Goal: Transaction & Acquisition: Purchase product/service

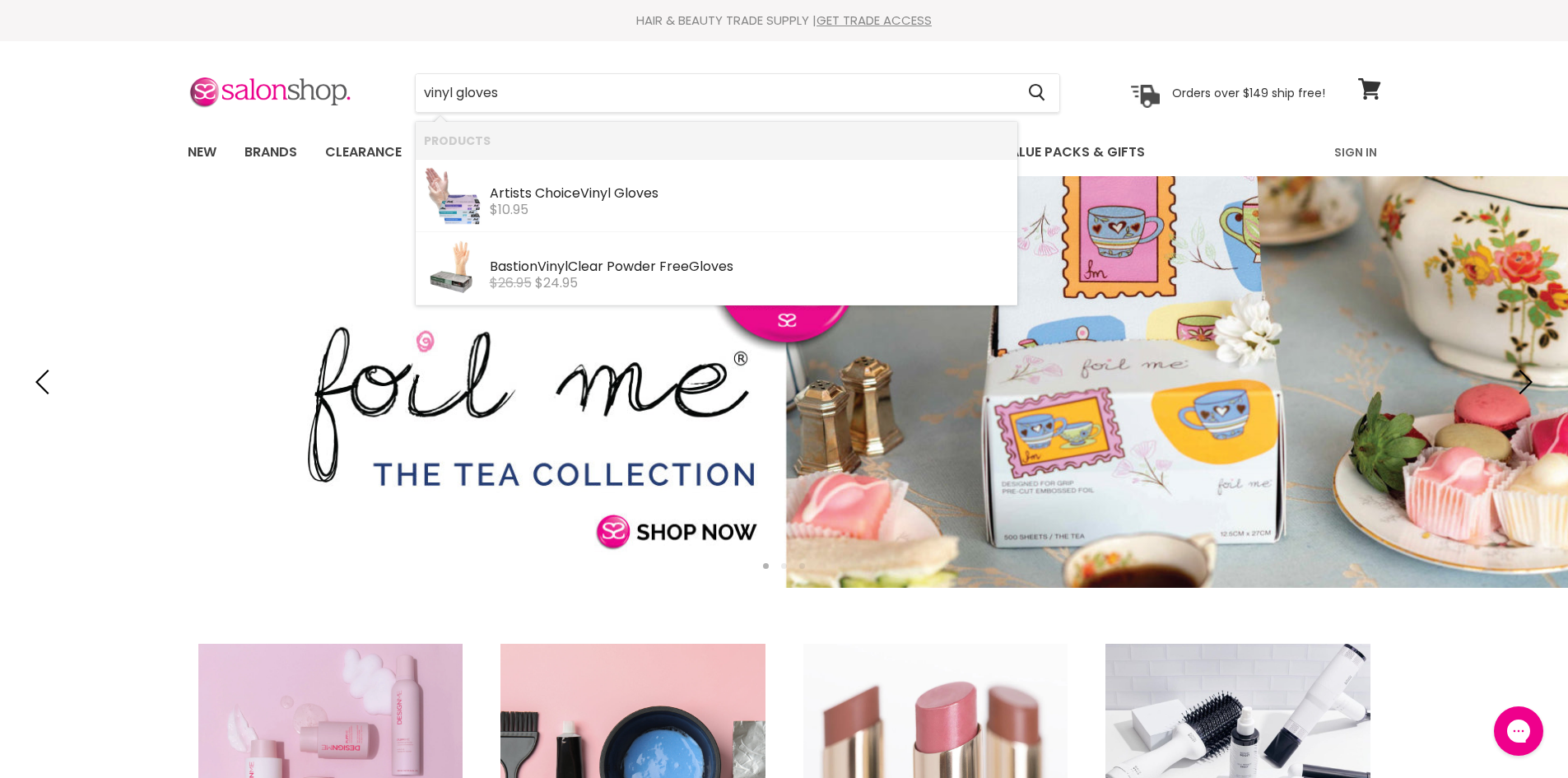
type input "vinyl gloves"
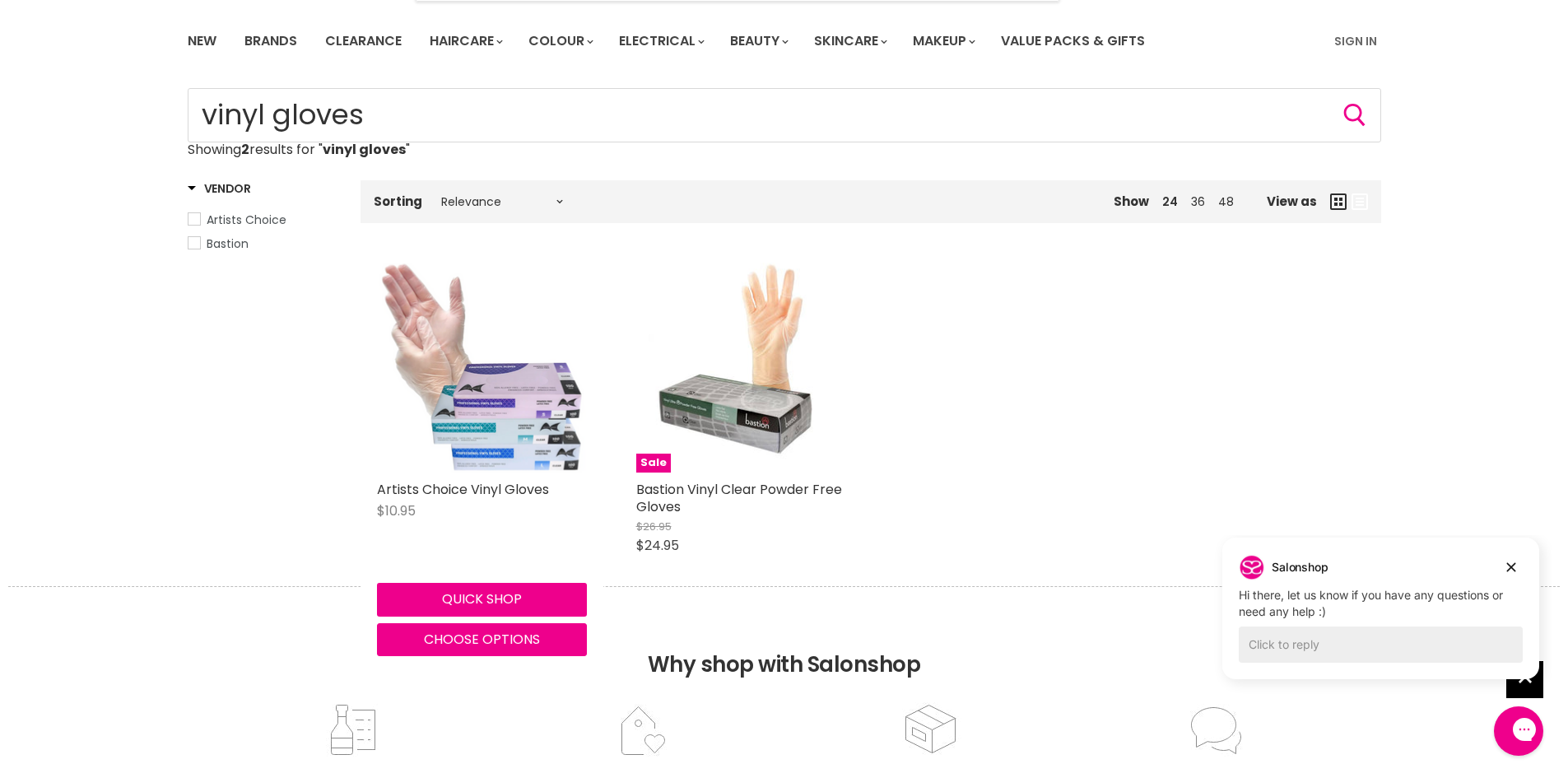
scroll to position [83, 0]
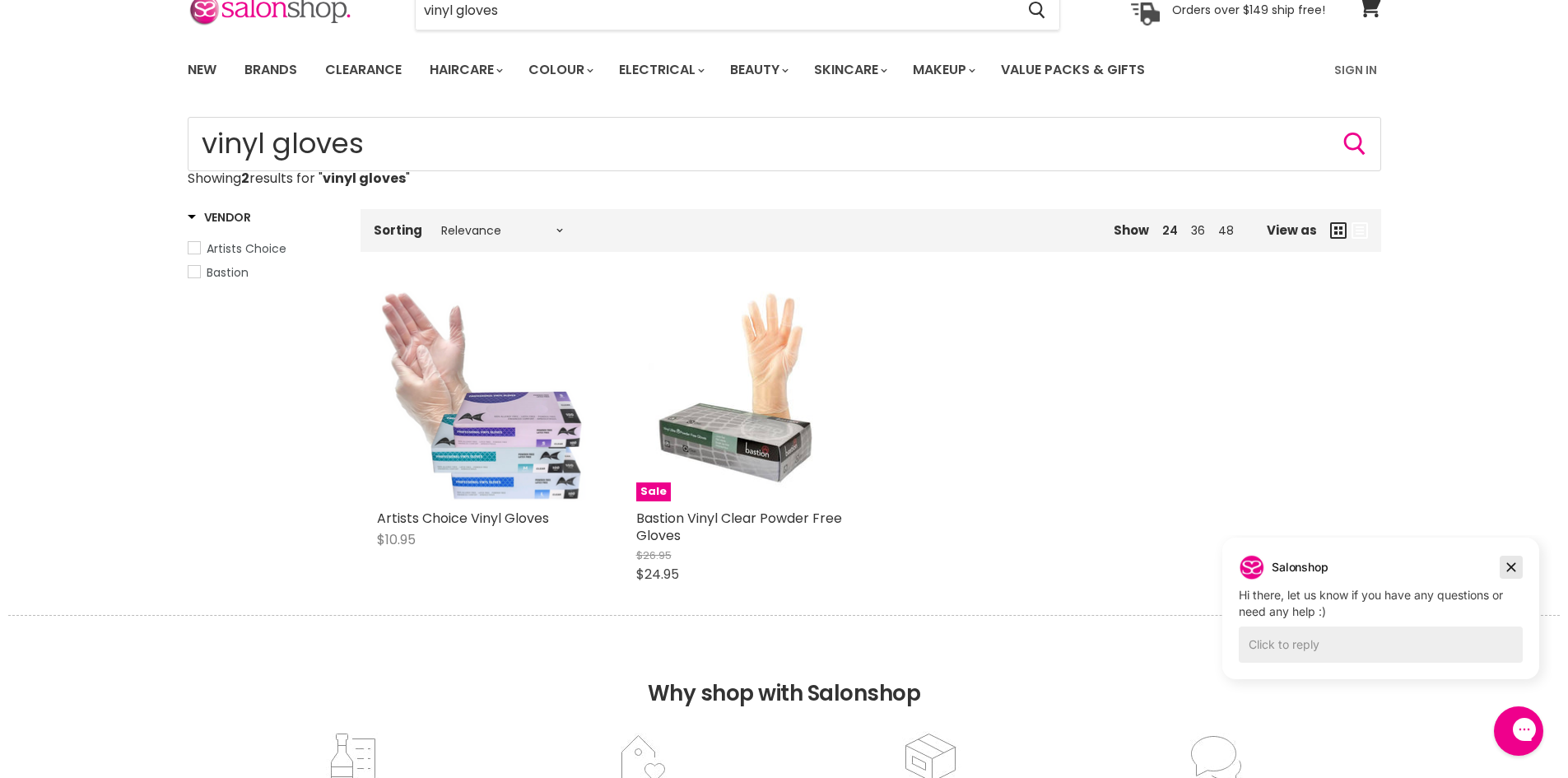
click at [1518, 570] on icon "Dismiss campaign" at bounding box center [1511, 567] width 17 height 19
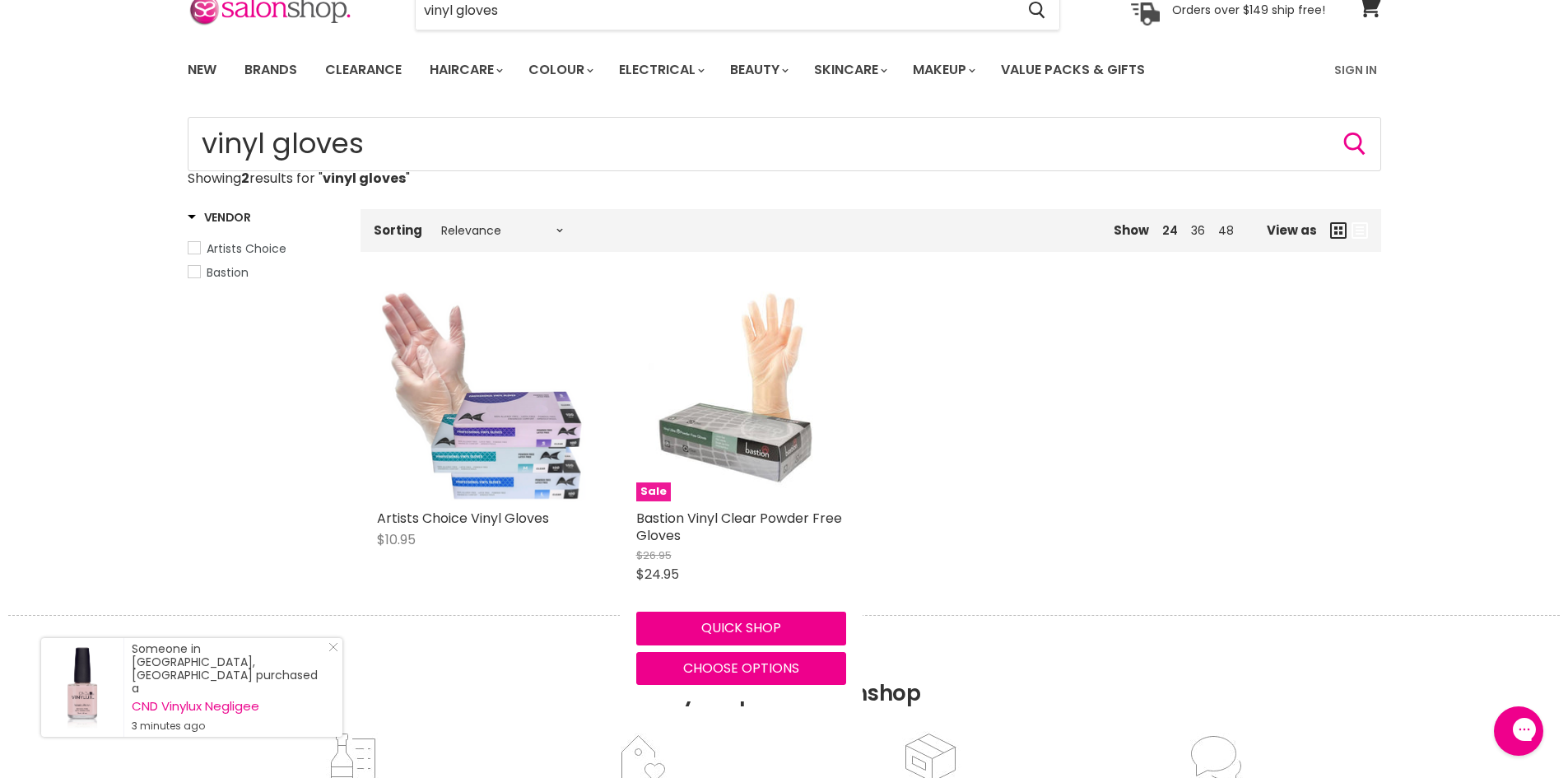
click at [778, 451] on img "Main content" at bounding box center [741, 396] width 210 height 210
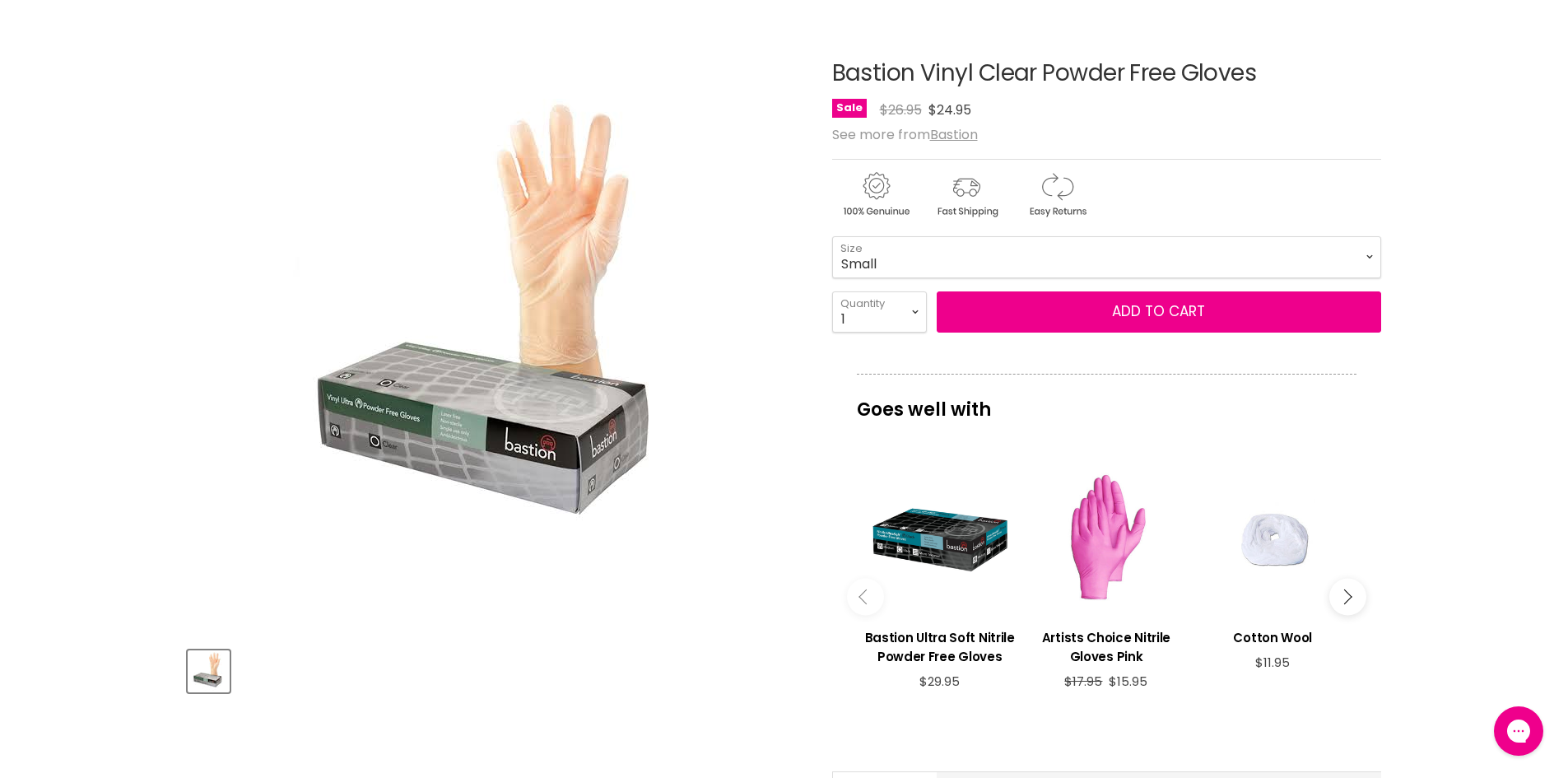
scroll to position [83, 0]
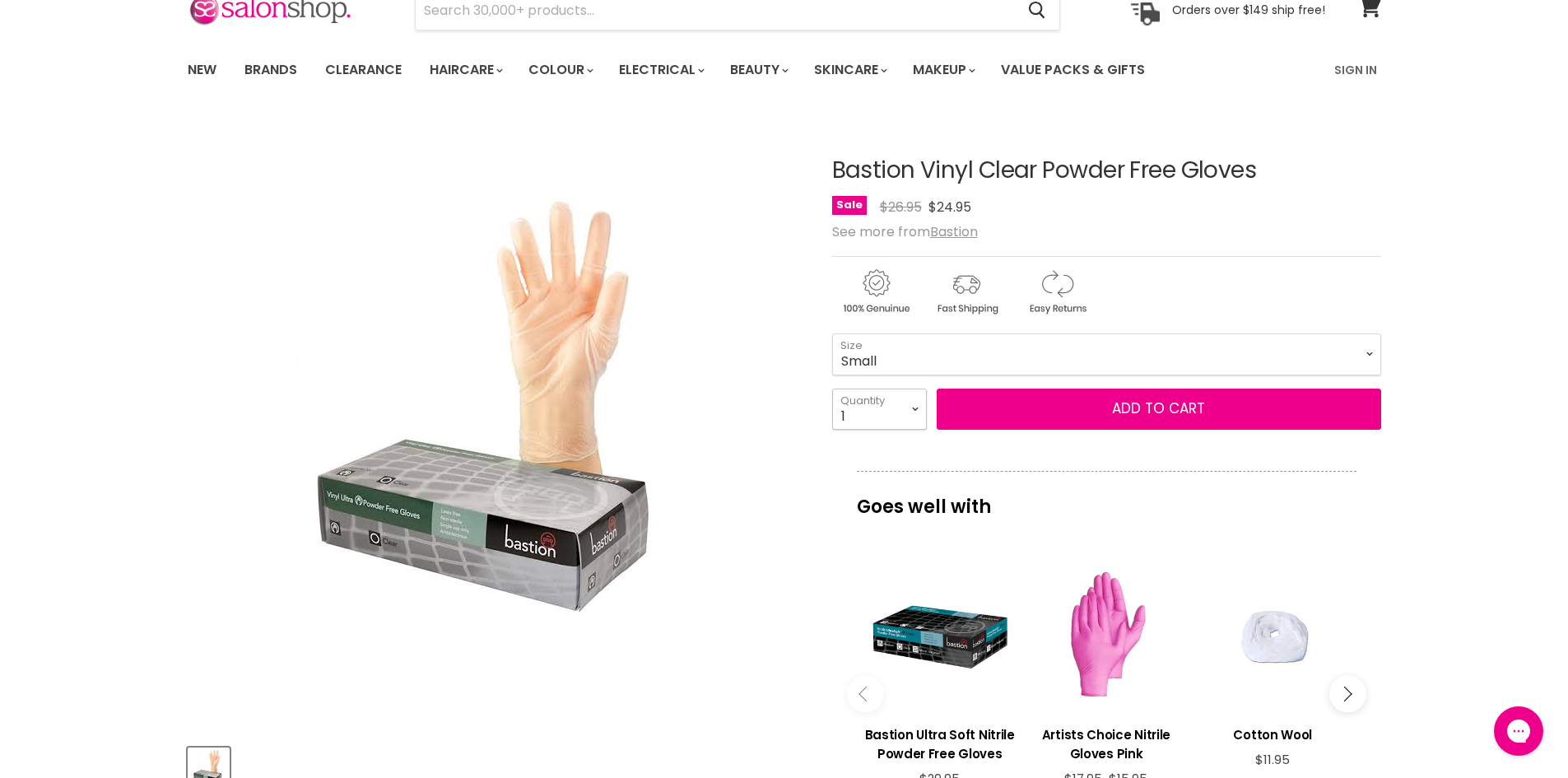
click at [890, 413] on select "1 2 3 4 5 6 7 8 9 10+" at bounding box center [880, 409] width 95 height 41
click at [743, 516] on div "Click or scroll to zoom Tap or pinch to zoom" at bounding box center [495, 424] width 615 height 615
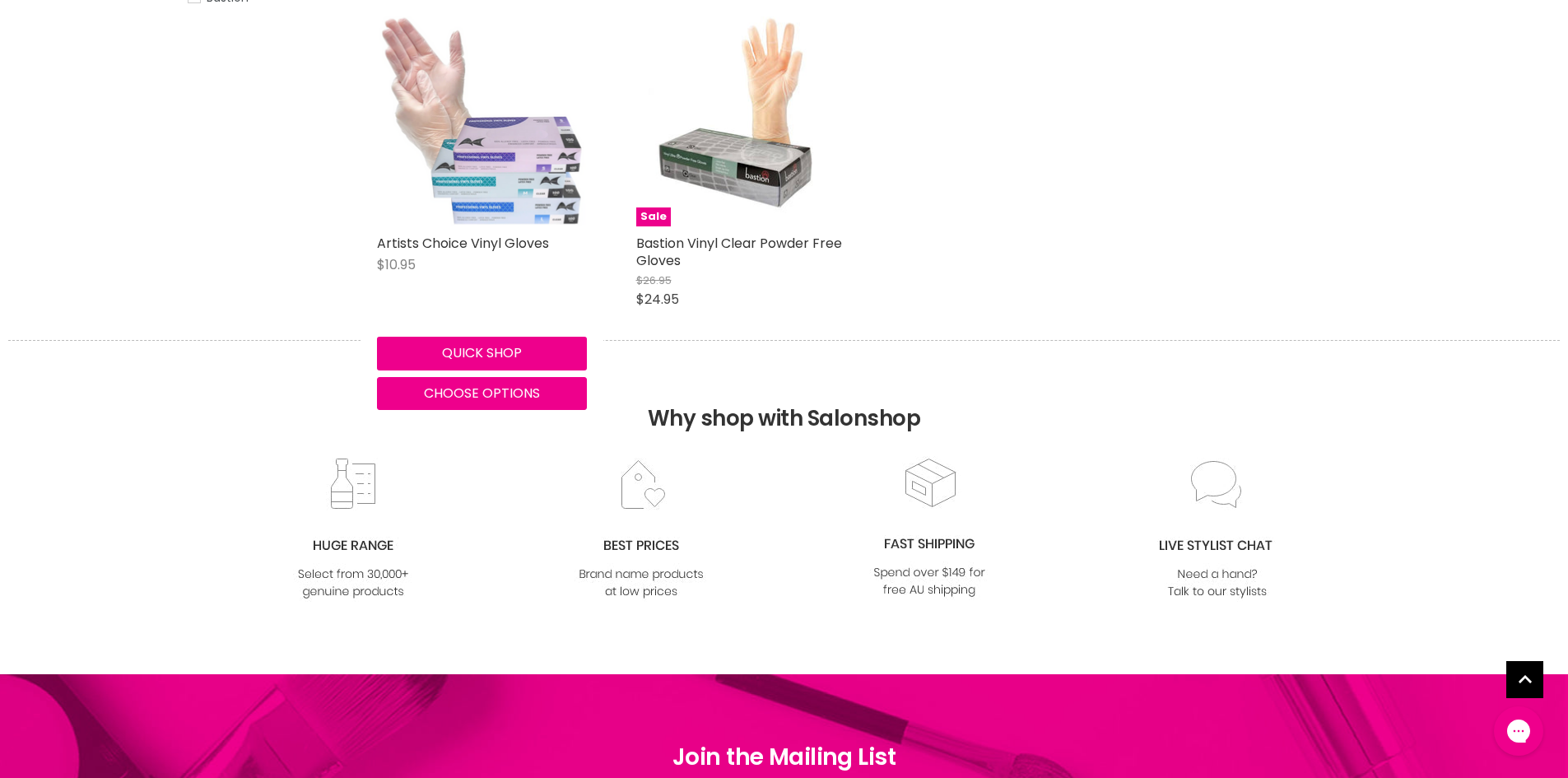
click at [491, 192] on img "Main content" at bounding box center [481, 121] width 210 height 210
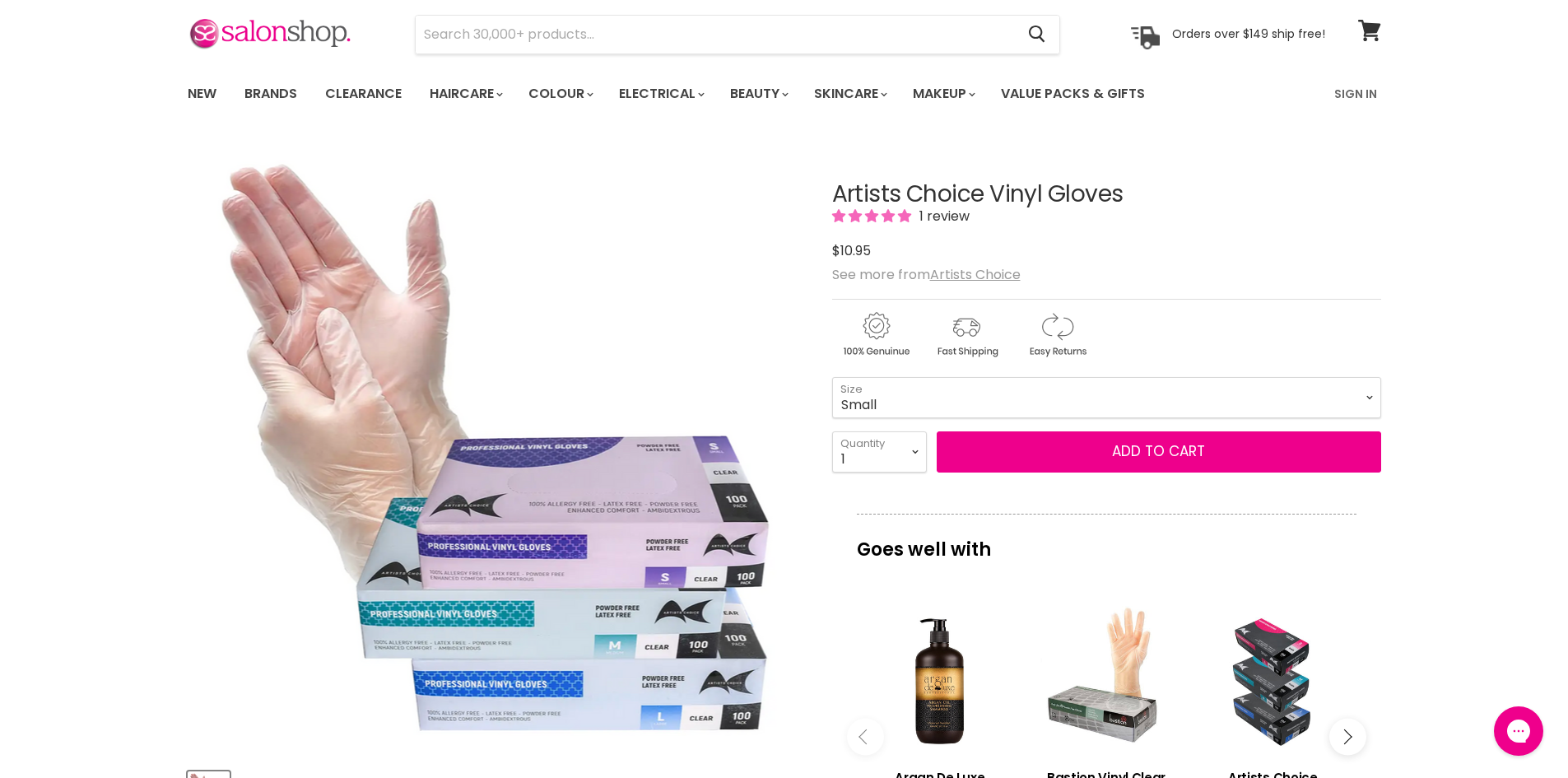
scroll to position [83, 0]
